Goal: Book appointment/travel/reservation

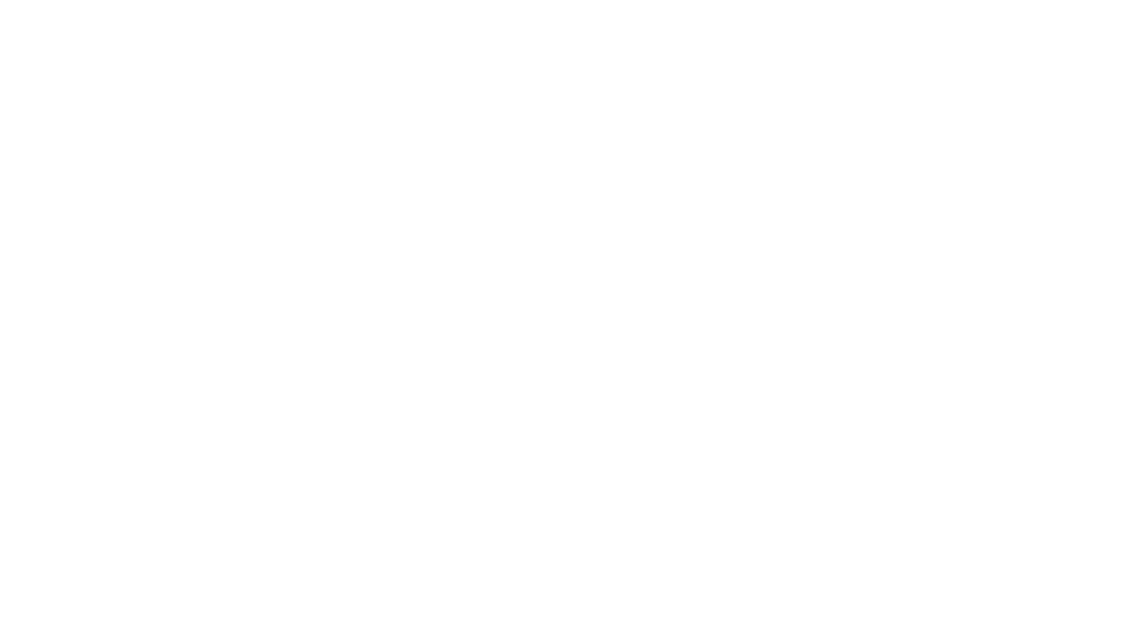
select select "**"
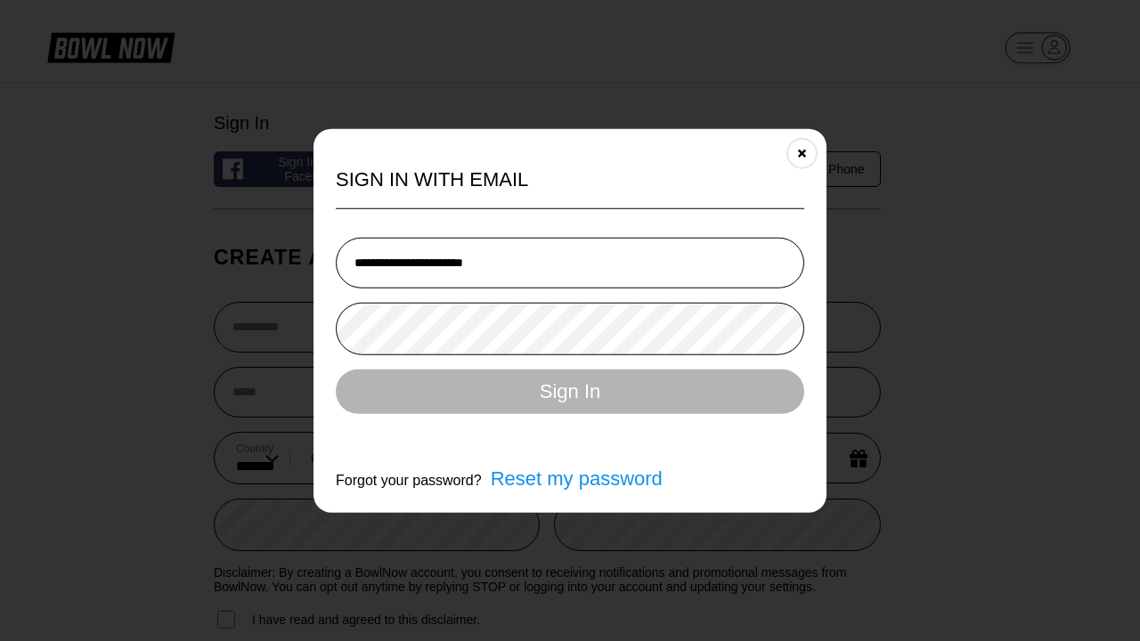
type input "**********"
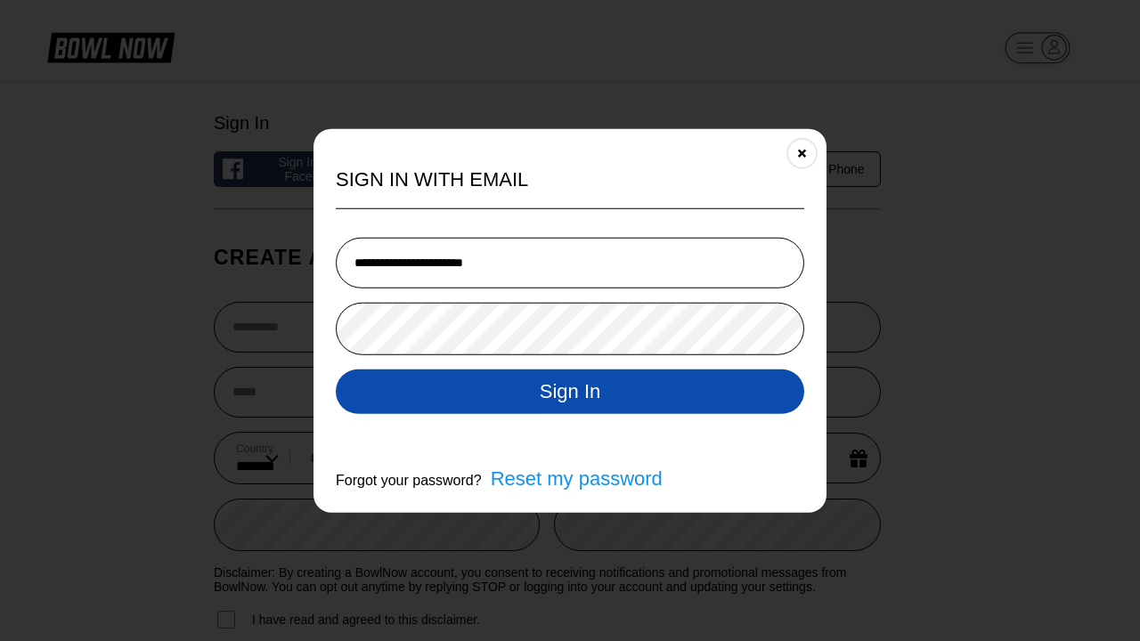
click at [570, 392] on button "Sign In" at bounding box center [570, 391] width 468 height 45
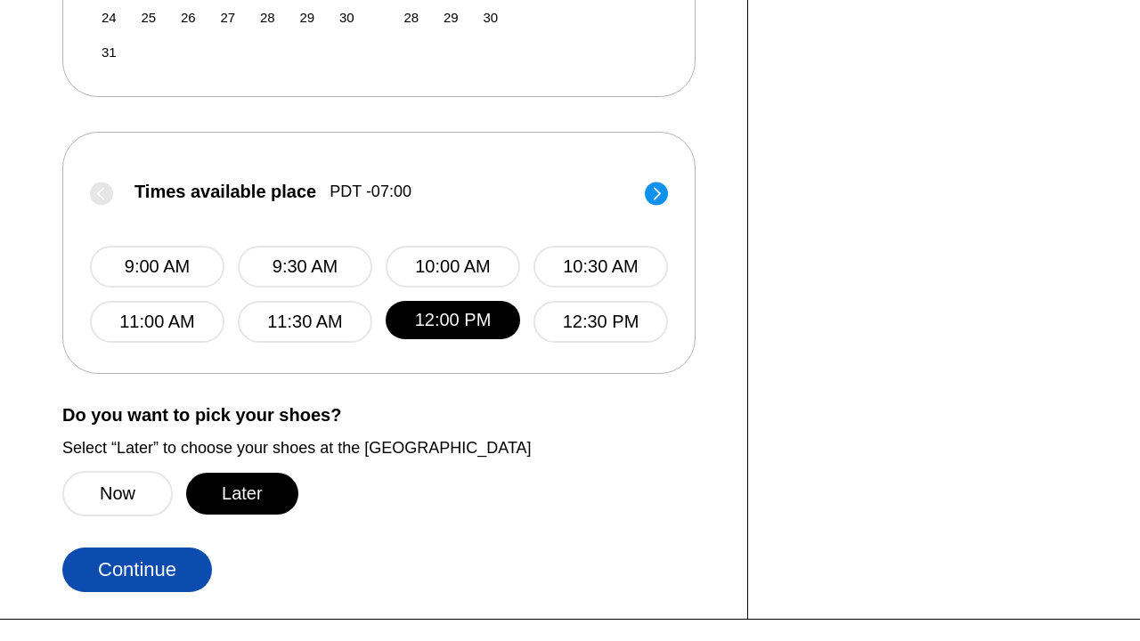
click at [137, 568] on button "Continue" at bounding box center [137, 570] width 150 height 45
